Goal: Browse casually: Explore the website without a specific task or goal

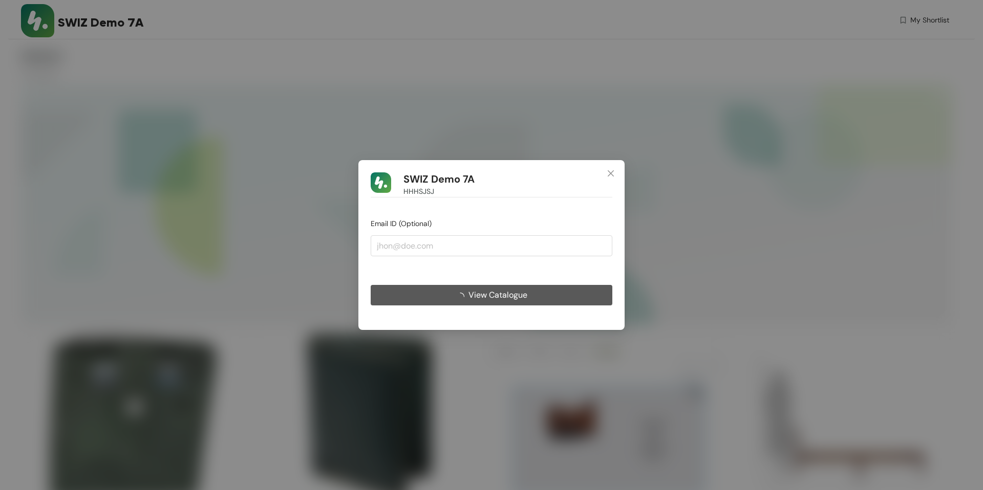
click at [535, 298] on button "View Catalogue" at bounding box center [492, 295] width 242 height 20
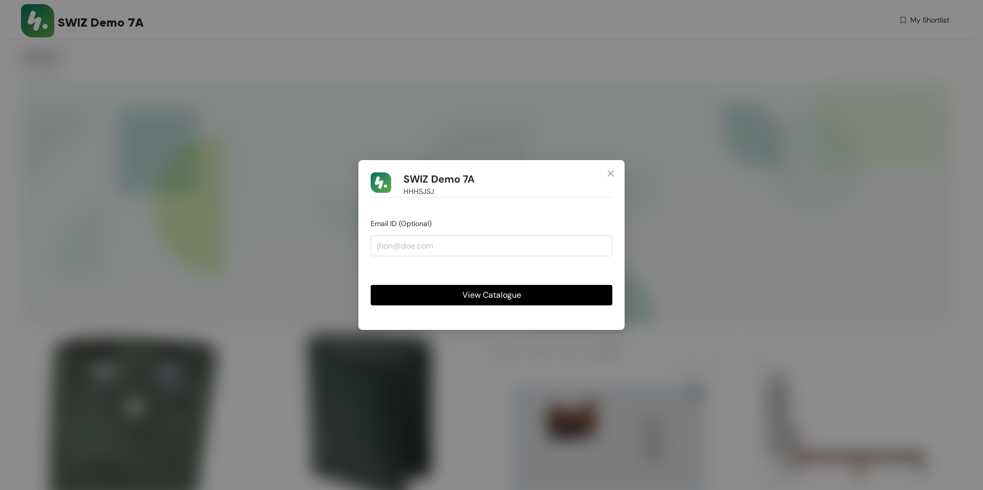
click at [497, 294] on span "View Catalogue" at bounding box center [491, 295] width 59 height 13
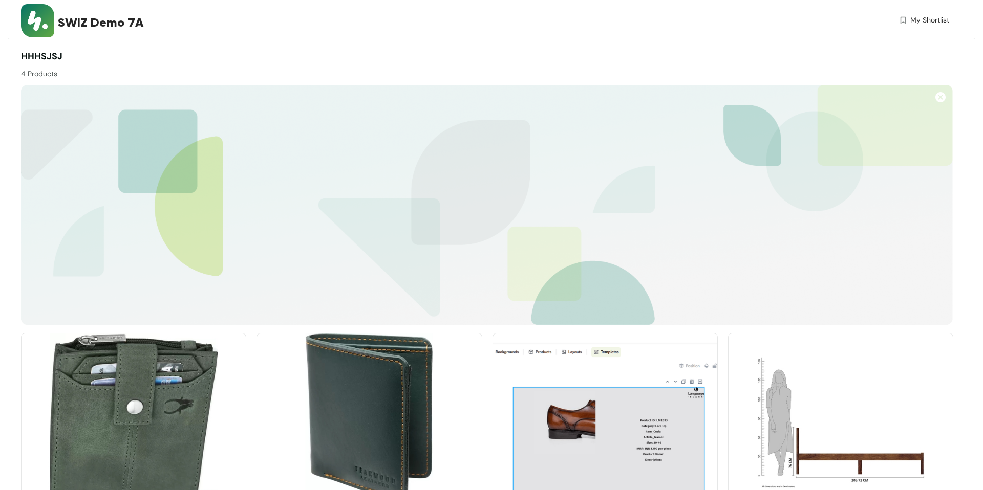
scroll to position [79, 0]
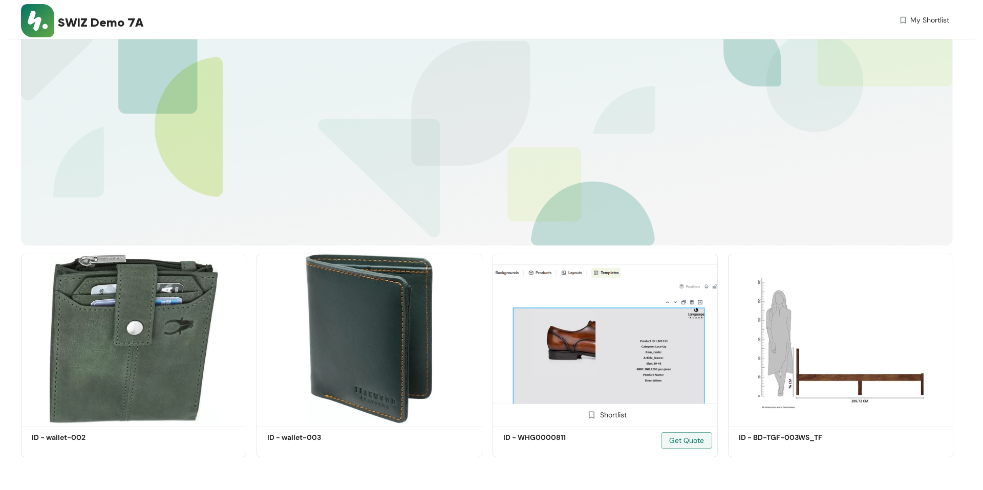
click at [629, 335] on img at bounding box center [604, 339] width 225 height 170
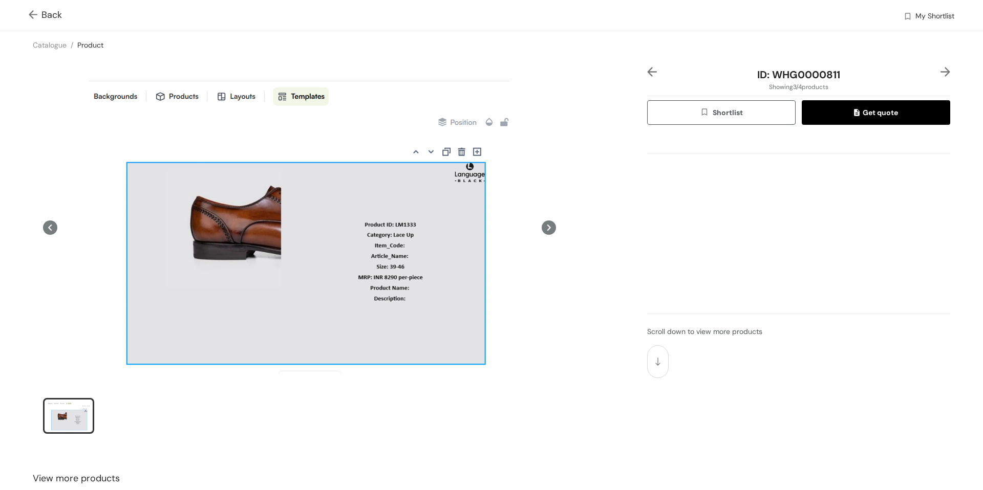
click at [550, 228] on icon at bounding box center [549, 228] width 4 height 6
click at [38, 13] on img at bounding box center [35, 15] width 13 height 11
